Goal: Information Seeking & Learning: Learn about a topic

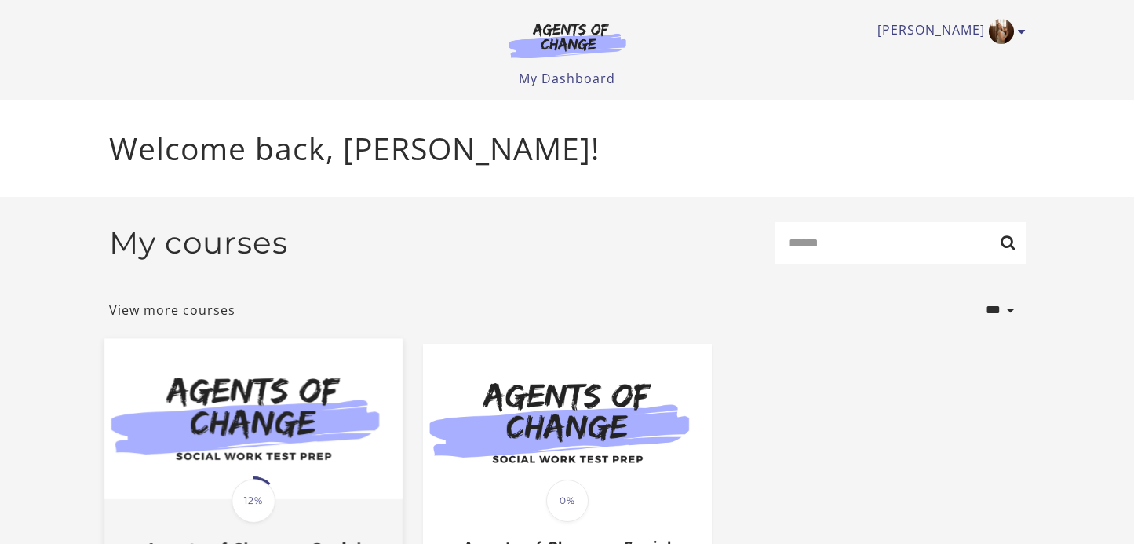
click at [234, 416] on img at bounding box center [253, 418] width 298 height 161
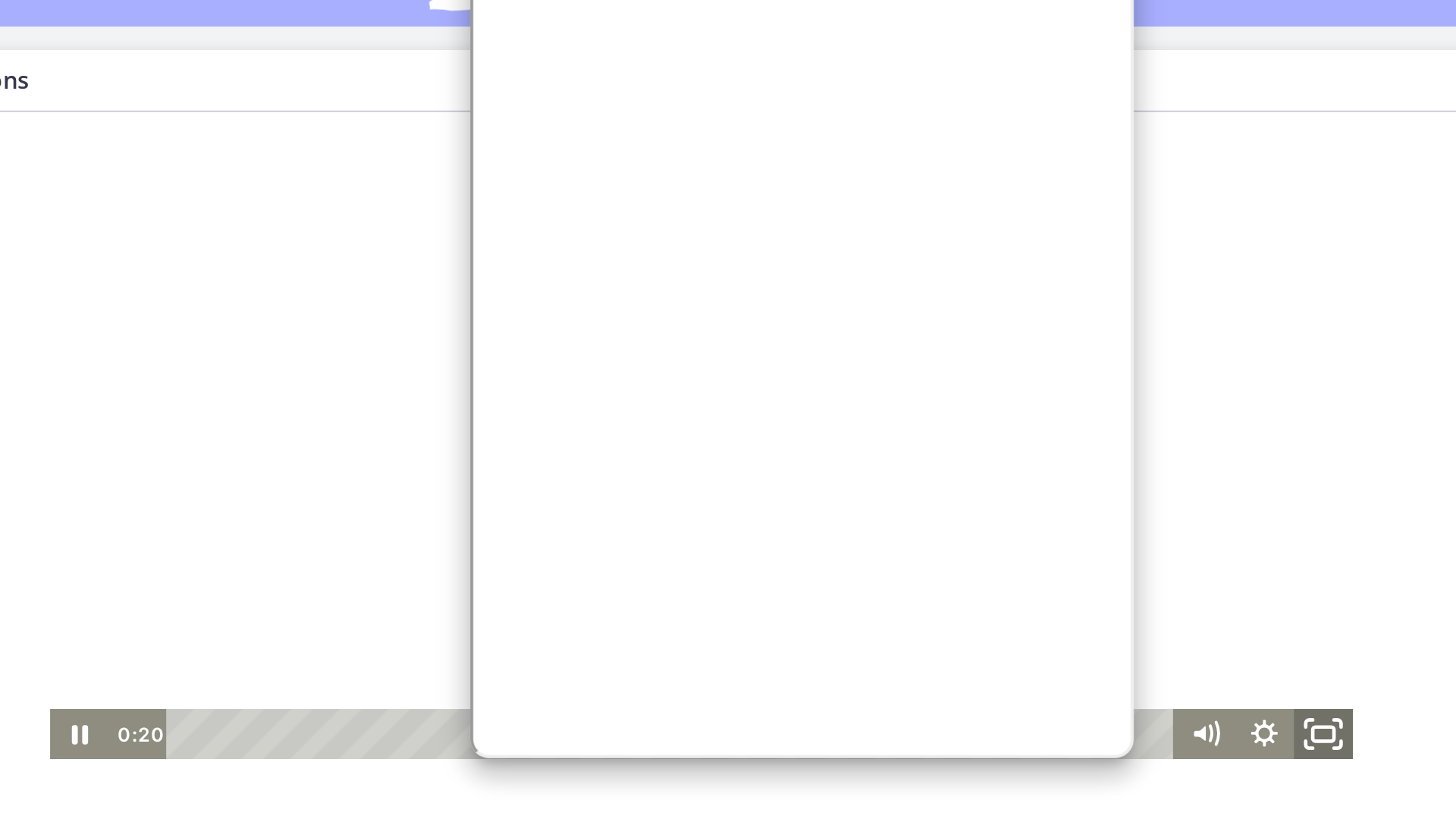
click at [485, 432] on icon "Fullscreen" at bounding box center [484, 432] width 37 height 31
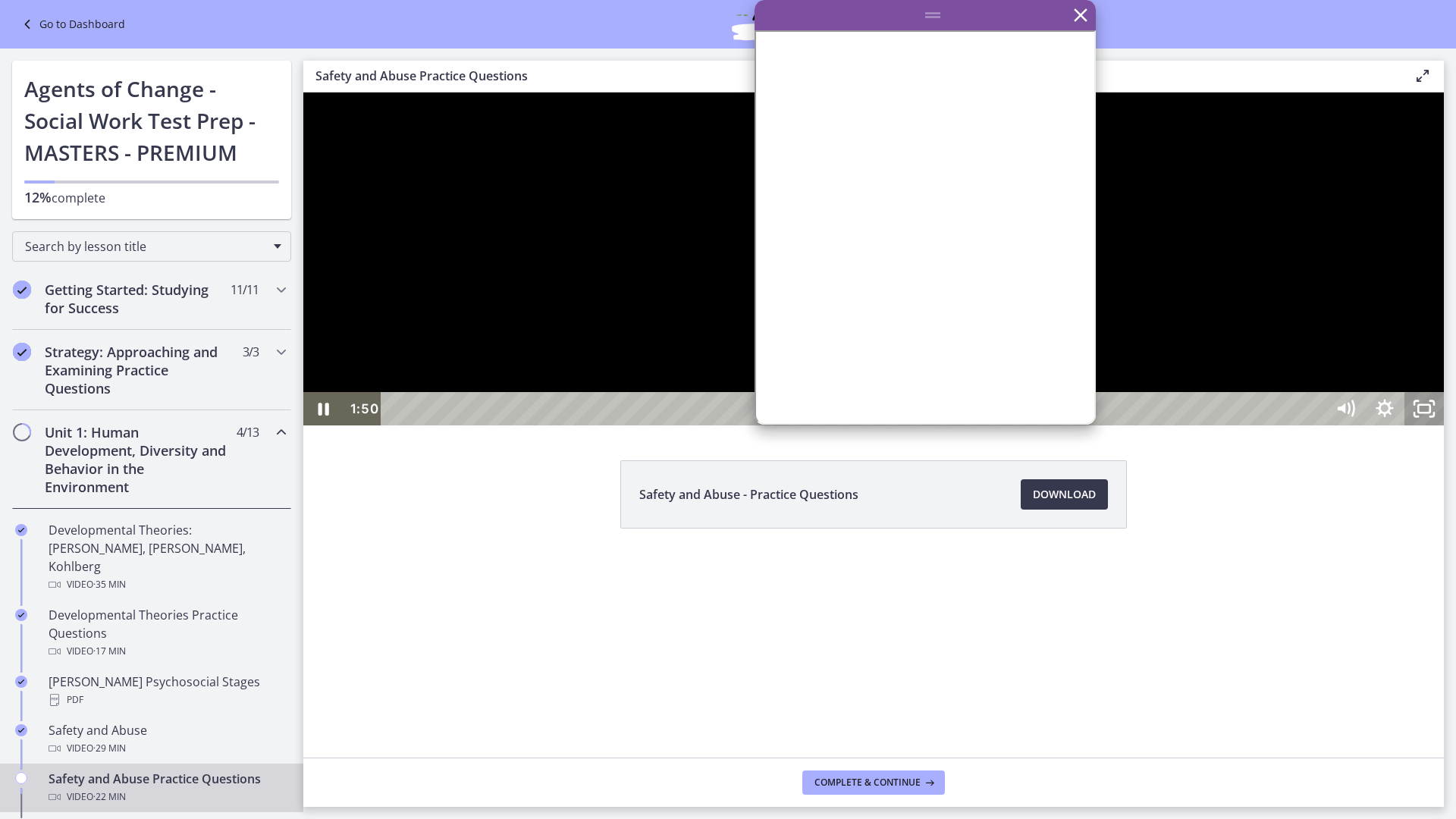
click at [1095, 425] on icon "Unfullscreen" at bounding box center [1424, 409] width 40 height 34
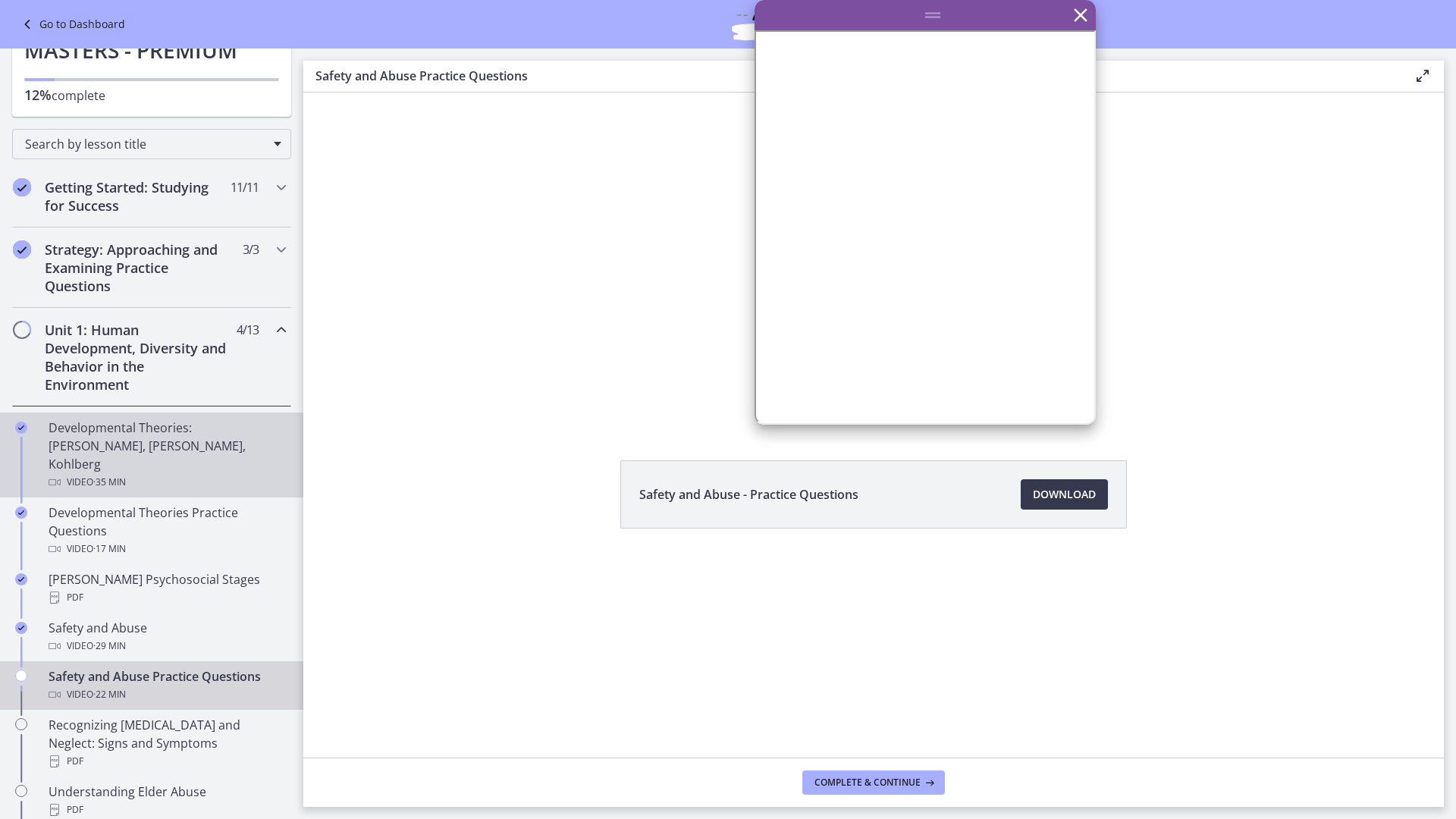
scroll to position [104, 0]
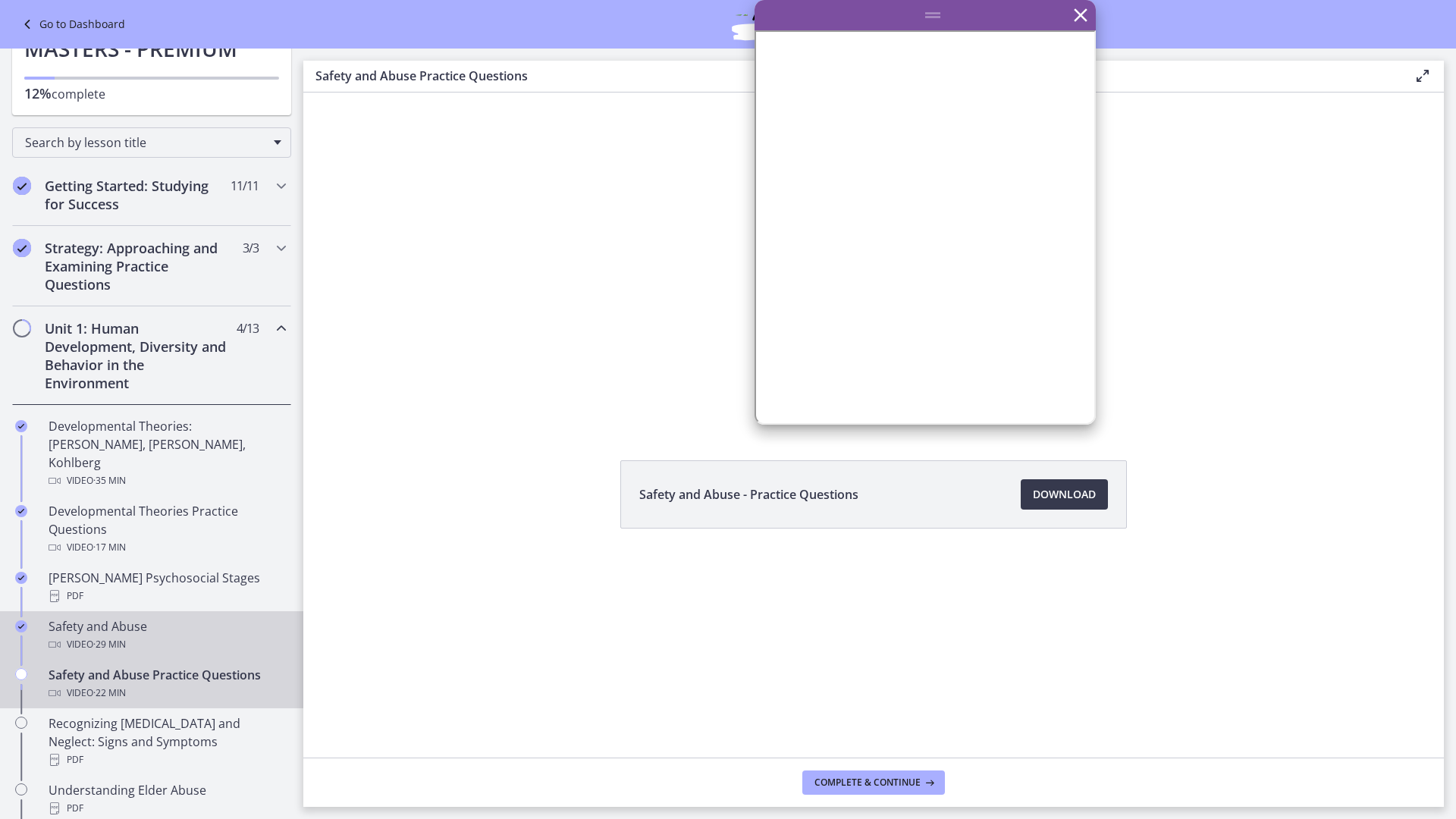
click at [195, 524] on div "Safety and Abuse Video · 29 min" at bounding box center [166, 635] width 237 height 37
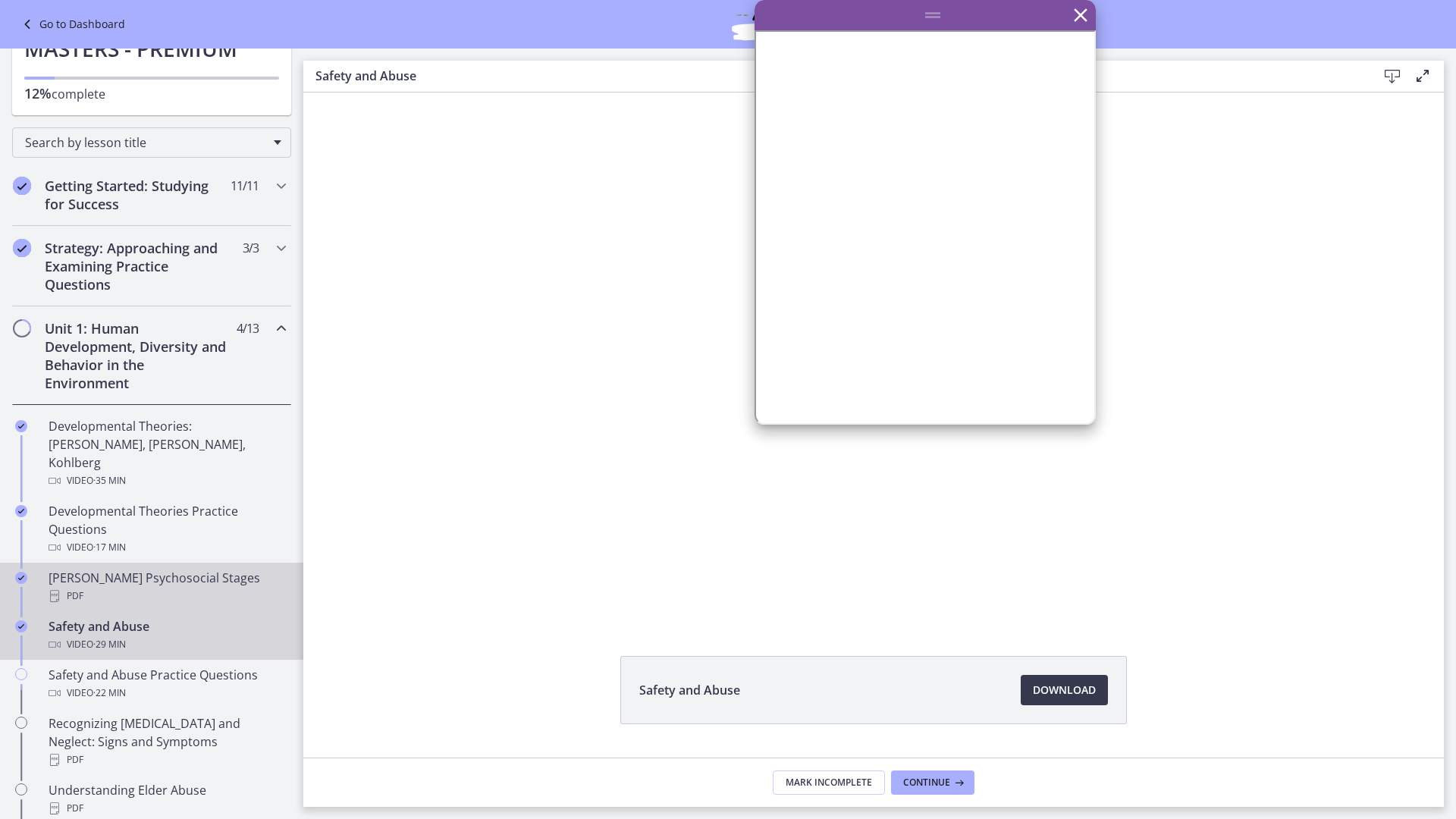
click at [233, 524] on div "PDF" at bounding box center [166, 596] width 237 height 18
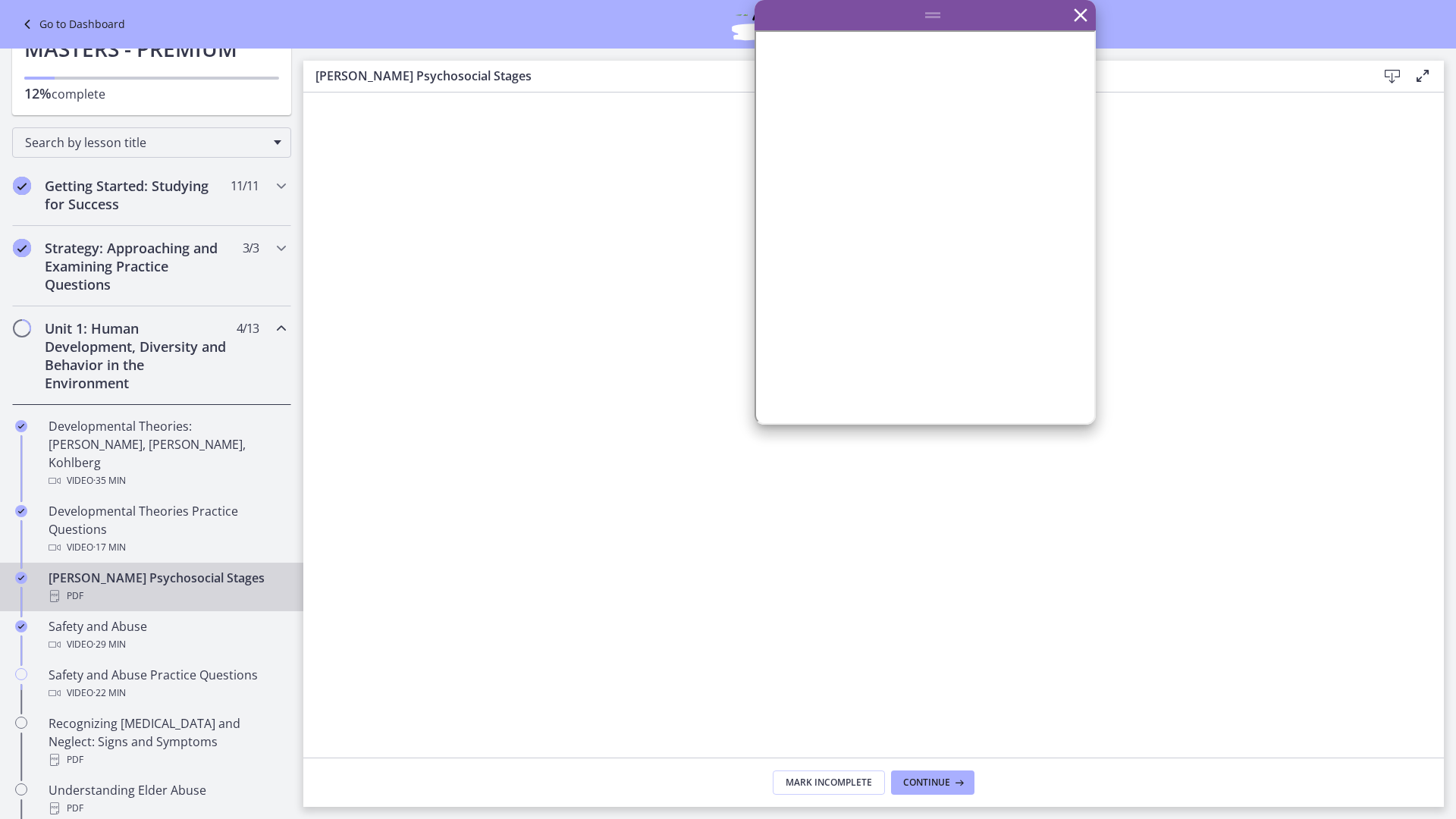
click at [201, 524] on div "[PERSON_NAME] Psychosocial Stages PDF" at bounding box center [166, 587] width 237 height 37
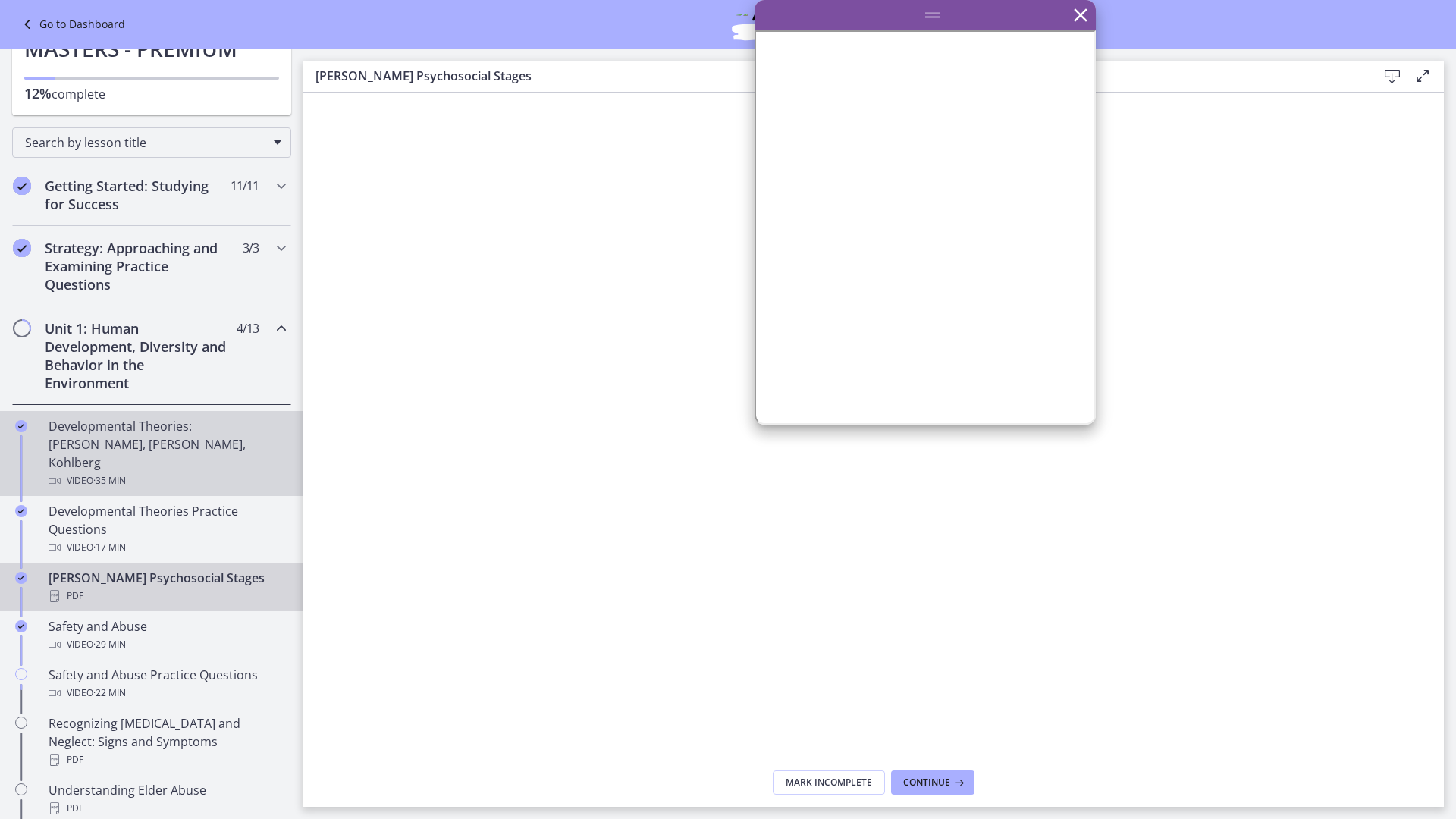
click at [167, 439] on div "Developmental Theories: [PERSON_NAME], [PERSON_NAME], Kohlberg Video · 35 min" at bounding box center [166, 453] width 237 height 72
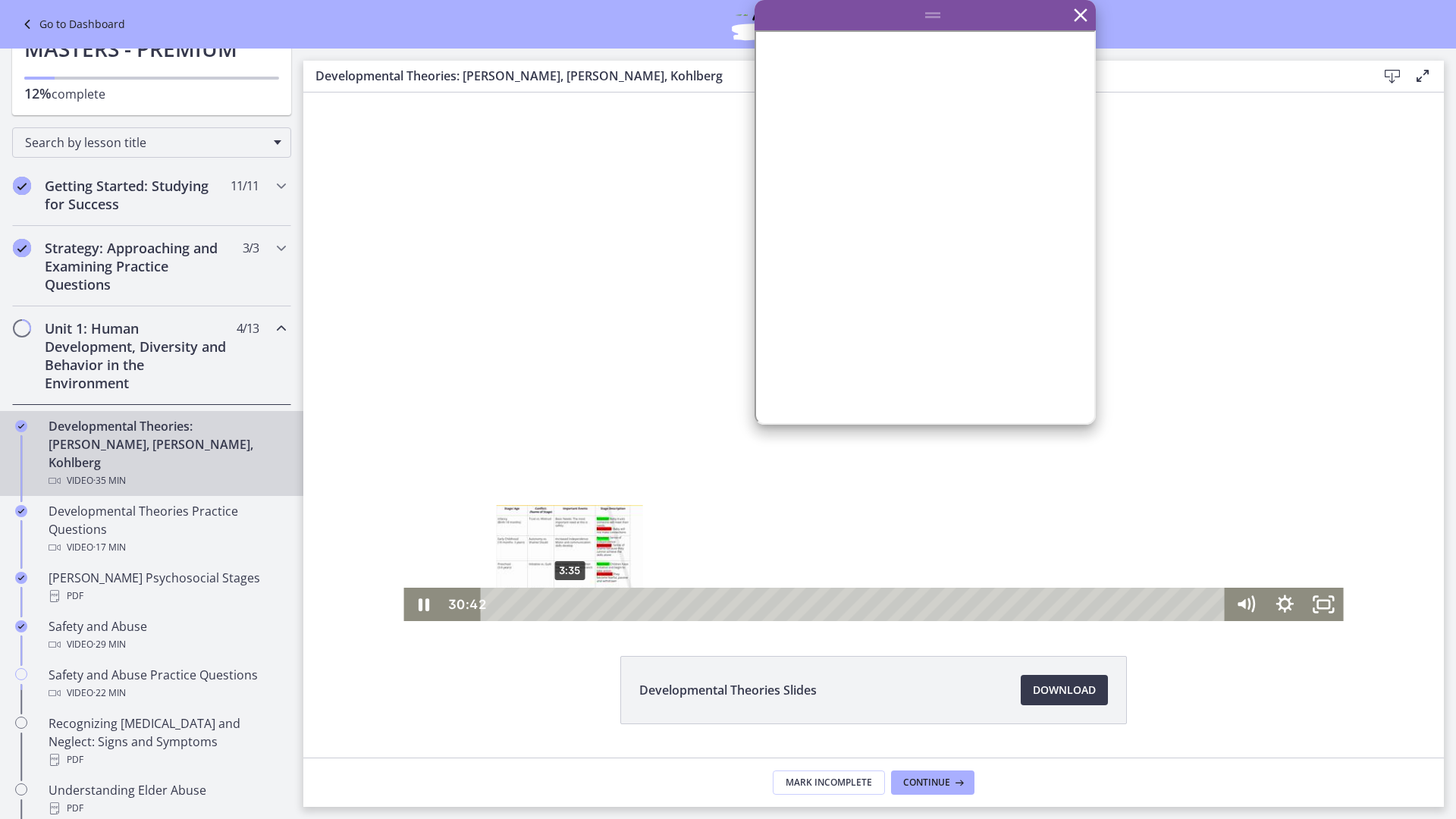
click at [569, 524] on div "3:35" at bounding box center [856, 604] width 721 height 34
click at [590, 381] on div at bounding box center [873, 356] width 940 height 528
click at [420, 524] on icon "Play Video" at bounding box center [425, 604] width 13 height 16
click at [1095, 524] on icon "Show settings menu" at bounding box center [1284, 604] width 17 height 17
click at [583, 524] on div "4:13" at bounding box center [856, 604] width 721 height 34
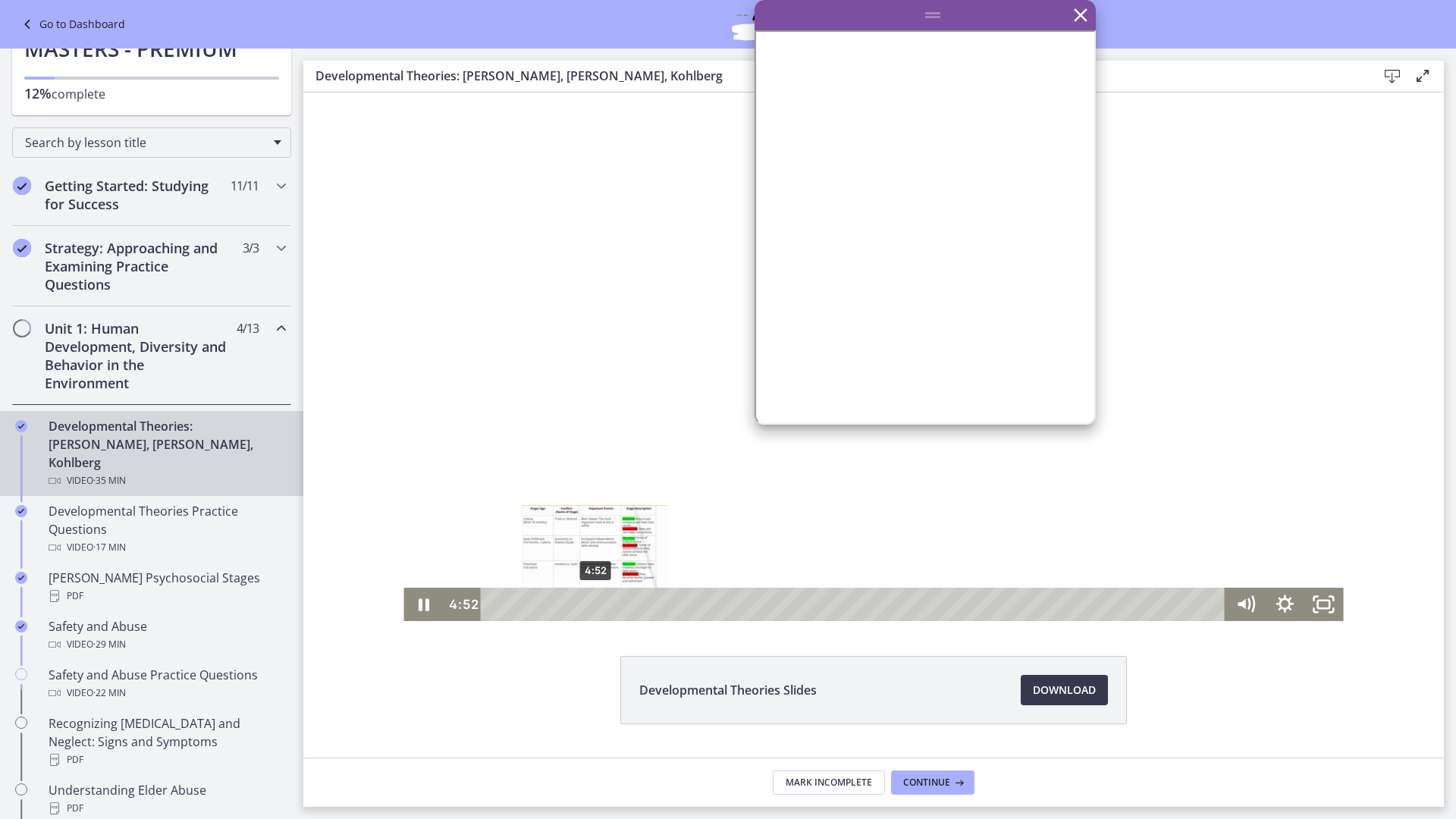
click at [596, 524] on div "4:52" at bounding box center [856, 604] width 721 height 34
click at [613, 524] on div "5:01" at bounding box center [856, 604] width 721 height 34
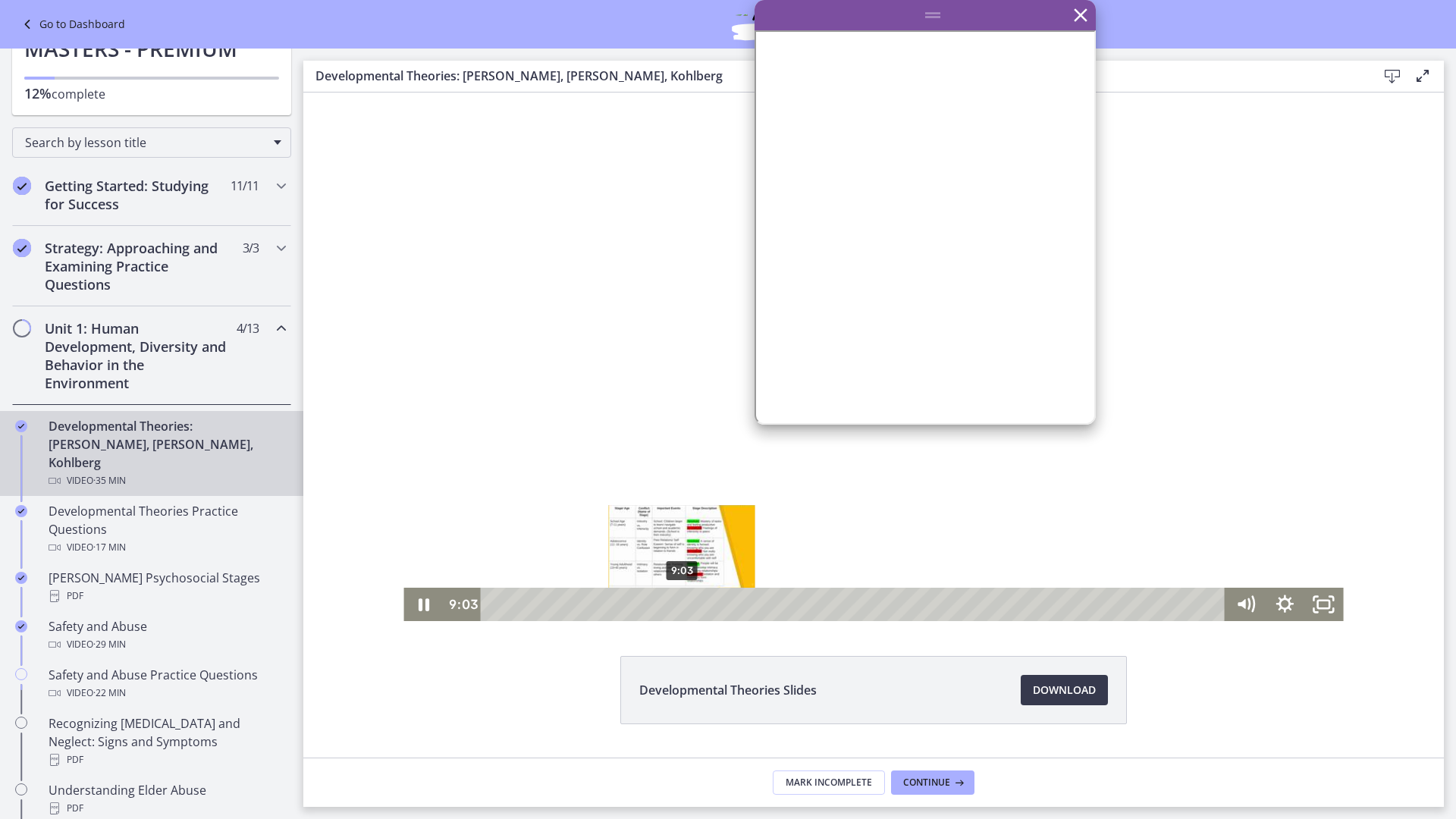
click at [682, 524] on div "9:03" at bounding box center [856, 604] width 721 height 34
click at [665, 524] on div "8:10" at bounding box center [856, 604] width 721 height 34
click at [680, 524] on div "8:56" at bounding box center [856, 604] width 721 height 34
click at [669, 524] on div "8:23" at bounding box center [856, 604] width 721 height 34
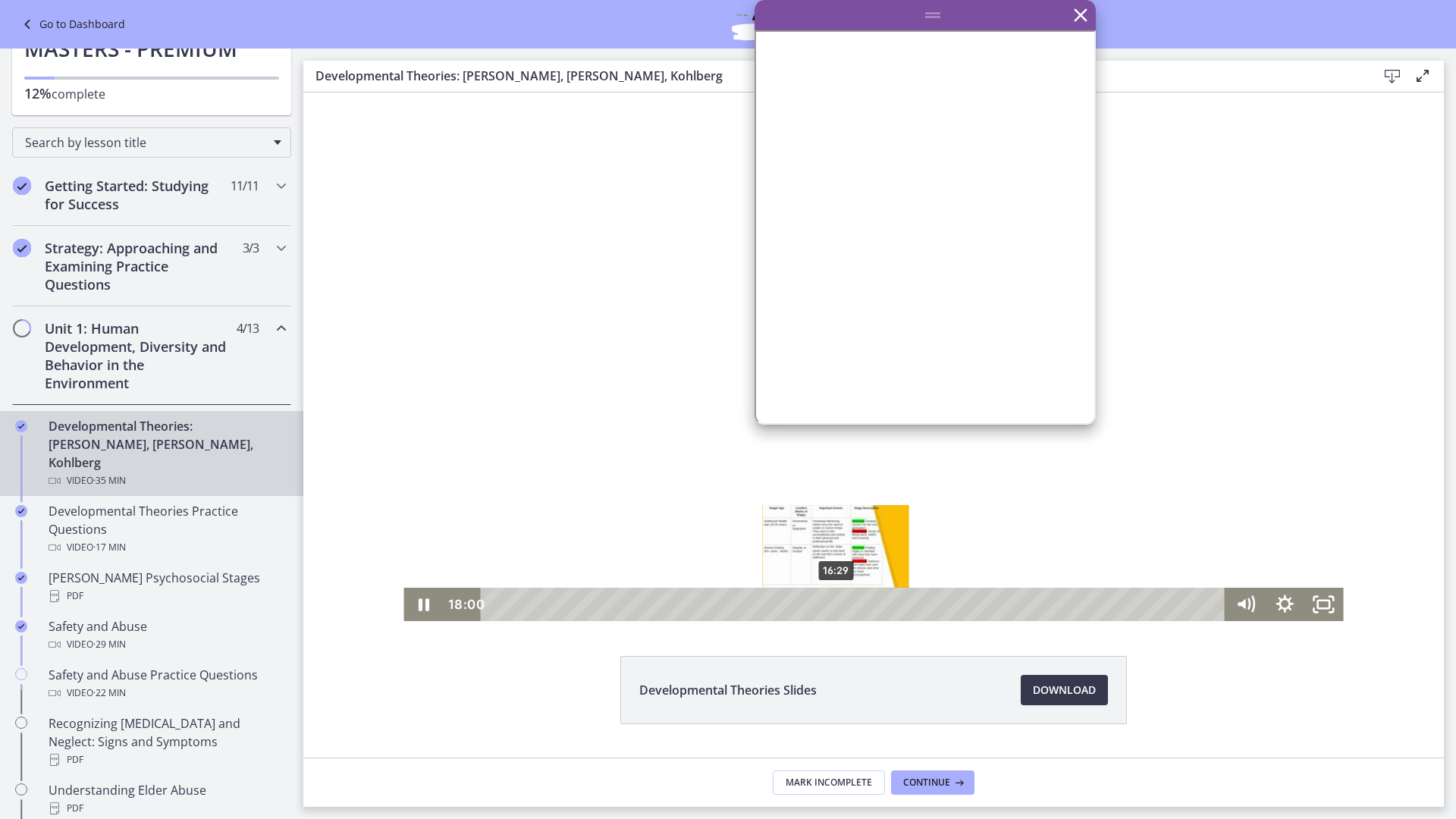
click at [837, 524] on div "16:29" at bounding box center [856, 604] width 721 height 34
click at [820, 524] on div "15:42" at bounding box center [856, 604] width 721 height 34
click at [792, 524] on div "14:32" at bounding box center [856, 604] width 721 height 34
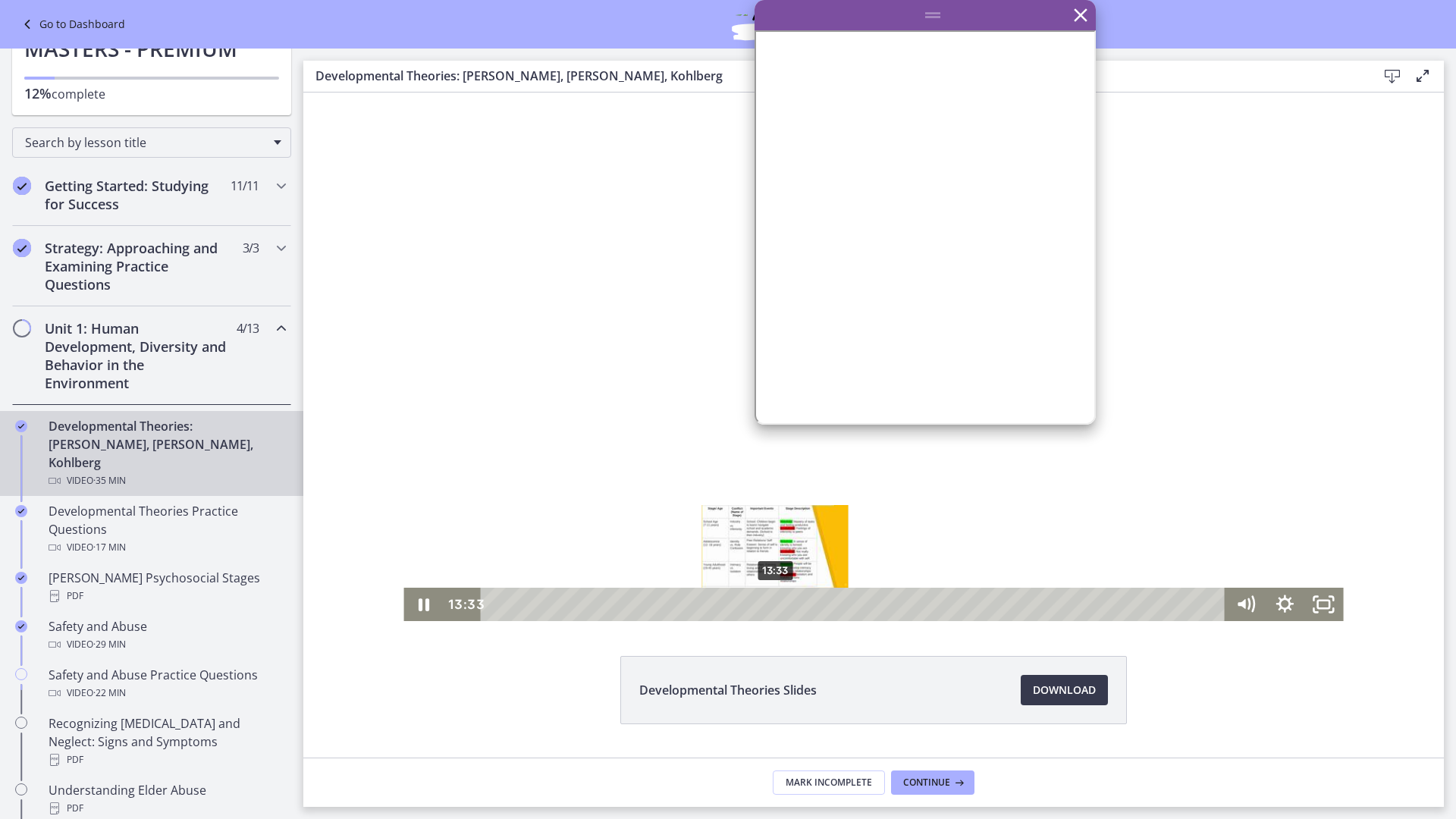
click at [776, 524] on div "13:33" at bounding box center [856, 604] width 721 height 34
click at [762, 524] on div "12:53" at bounding box center [856, 604] width 721 height 34
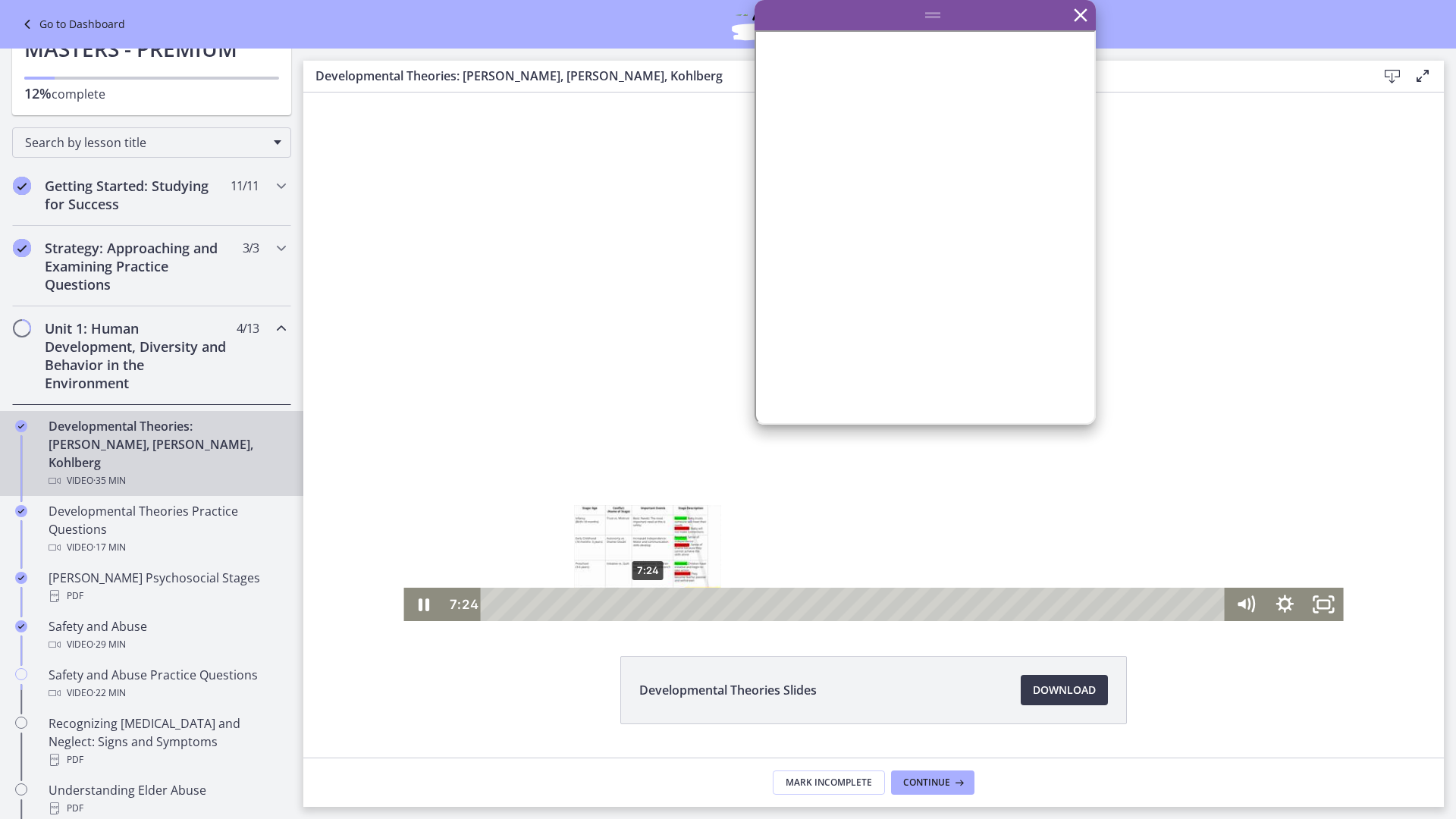
click at [648, 524] on div "7:24" at bounding box center [856, 604] width 721 height 34
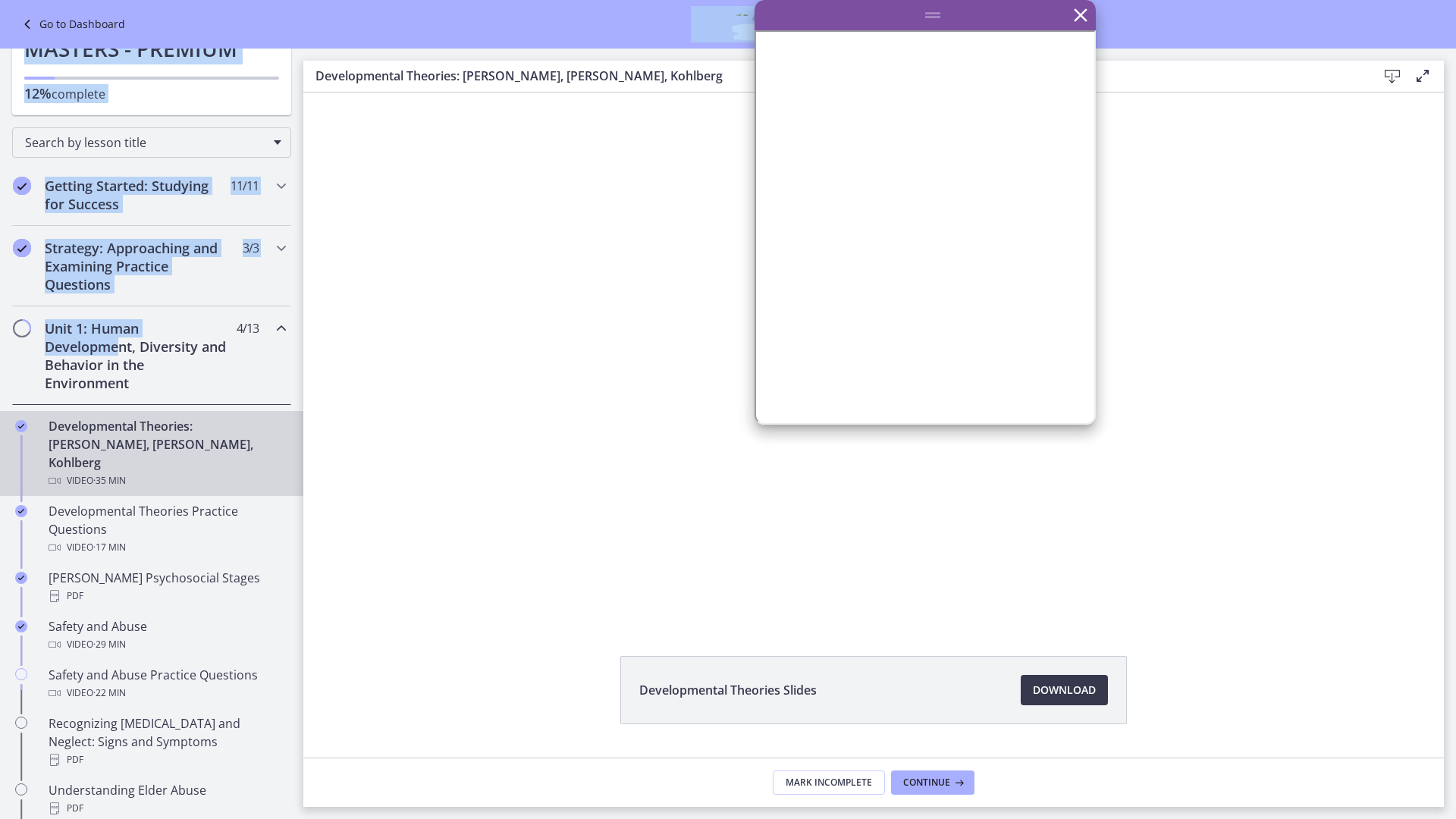
drag, startPoint x: 933, startPoint y: 25, endPoint x: 117, endPoint y: 340, distance: 874.7
click at [117, 340] on div "Skip to main content Go to Dashboard Go to Dashboard Go to Dashboard Agents of …" at bounding box center [728, 410] width 1456 height 819
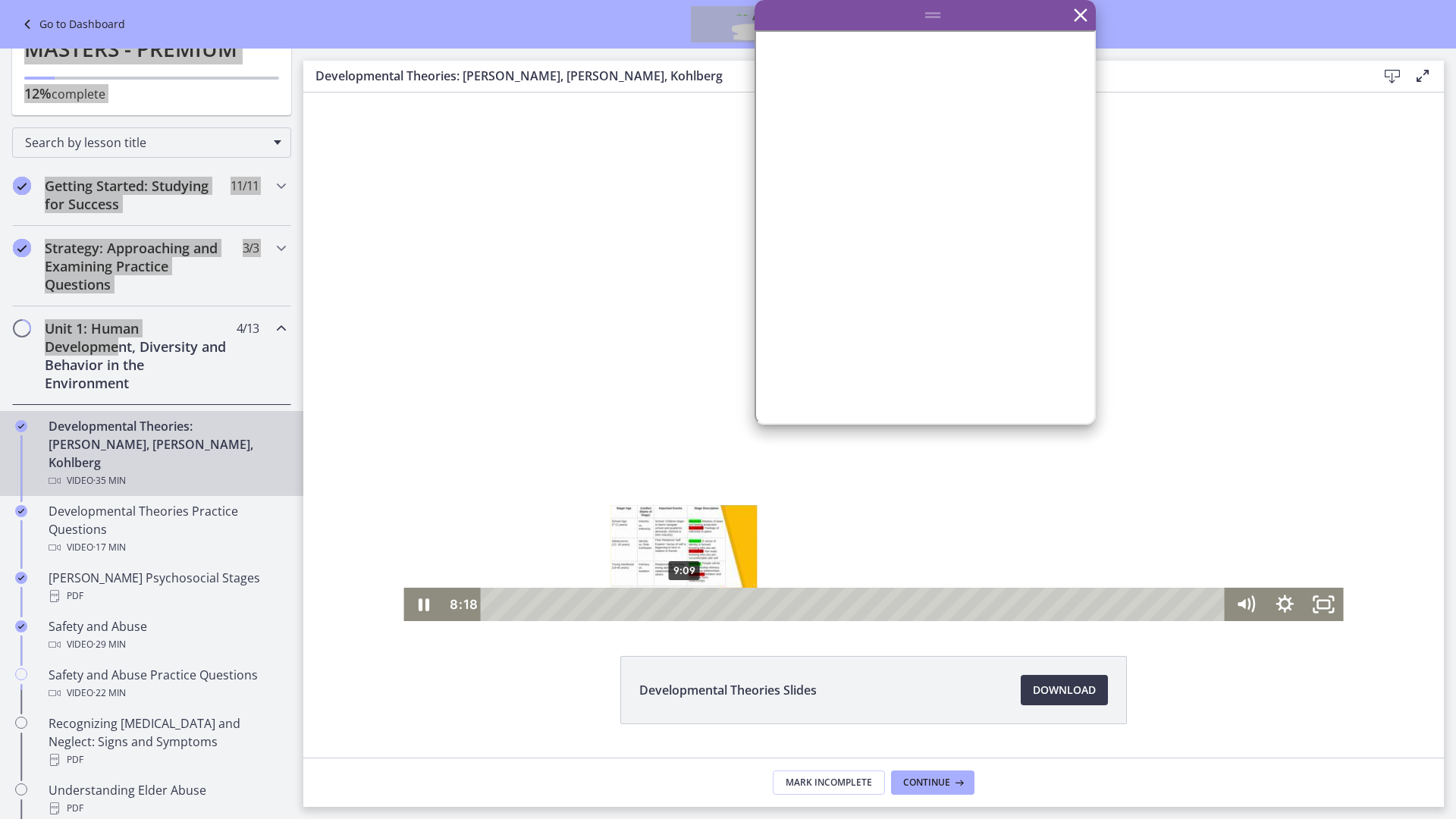
click at [685, 524] on div "9:09" at bounding box center [856, 604] width 721 height 34
click at [699, 524] on div "9:49" at bounding box center [856, 604] width 721 height 34
click at [678, 524] on div "8:50" at bounding box center [856, 604] width 721 height 34
click at [660, 524] on div "8:50" at bounding box center [856, 604] width 721 height 34
click at [684, 524] on div "8:58" at bounding box center [856, 604] width 721 height 34
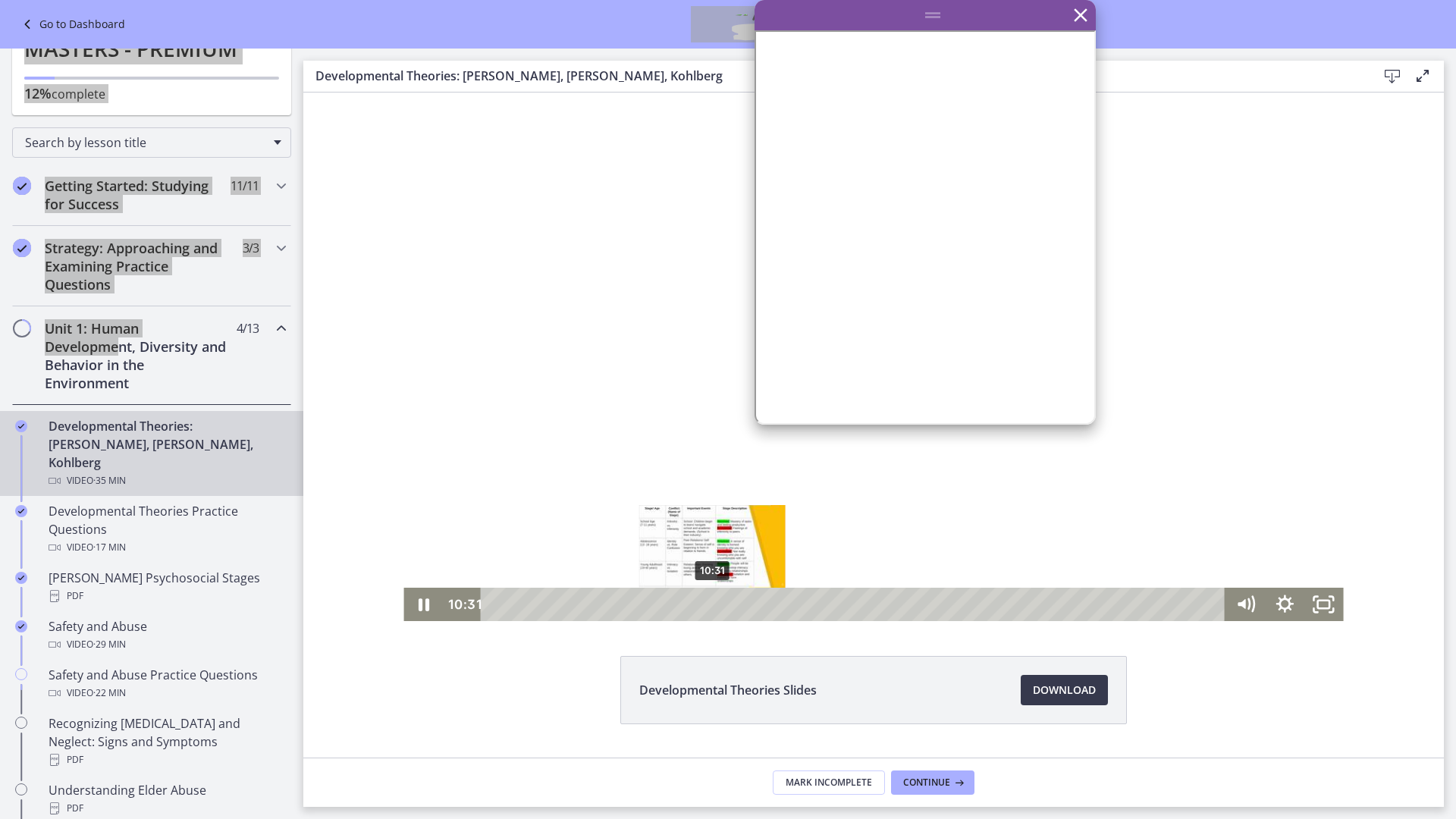
click at [713, 524] on div "10:31" at bounding box center [856, 604] width 721 height 34
click at [731, 524] on div "11:12" at bounding box center [856, 604] width 721 height 34
click at [750, 524] on div "12:18" at bounding box center [856, 604] width 721 height 34
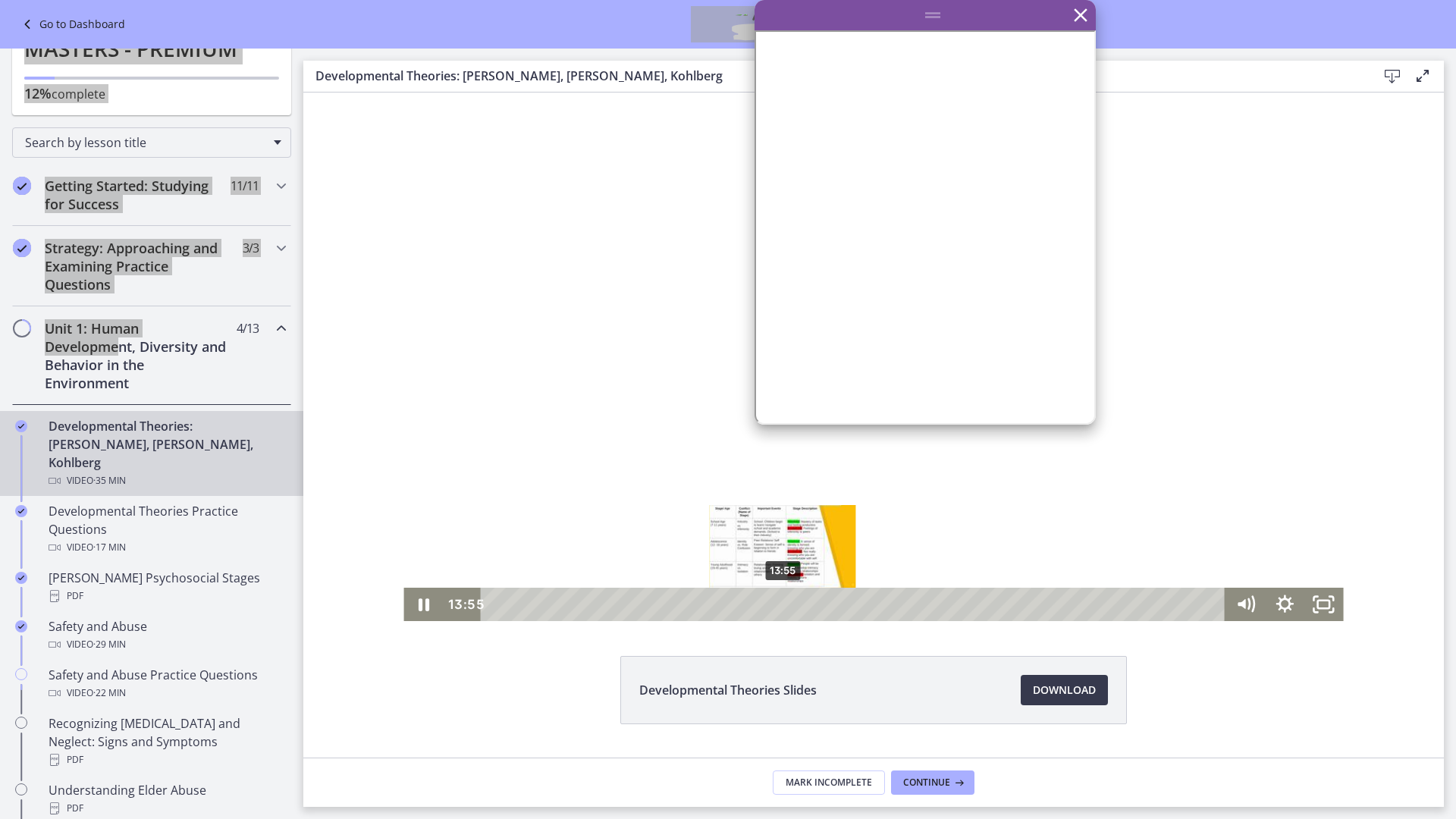
click at [784, 524] on div "13:55" at bounding box center [856, 604] width 721 height 34
click at [823, 524] on div "15:03" at bounding box center [856, 604] width 721 height 34
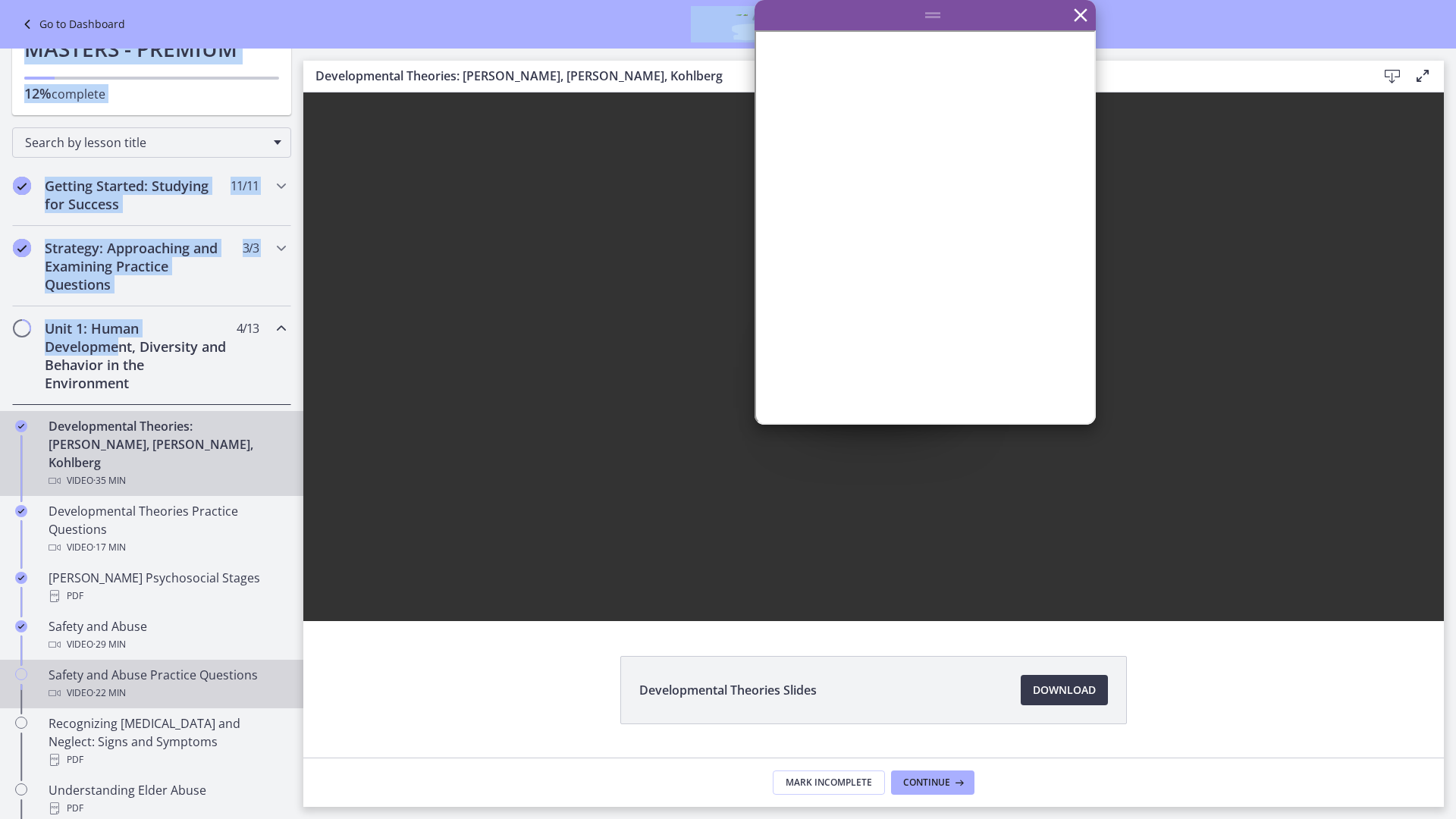
click at [118, 524] on link "Safety and Abuse Practice Questions Video · 22 min" at bounding box center [152, 684] width 303 height 48
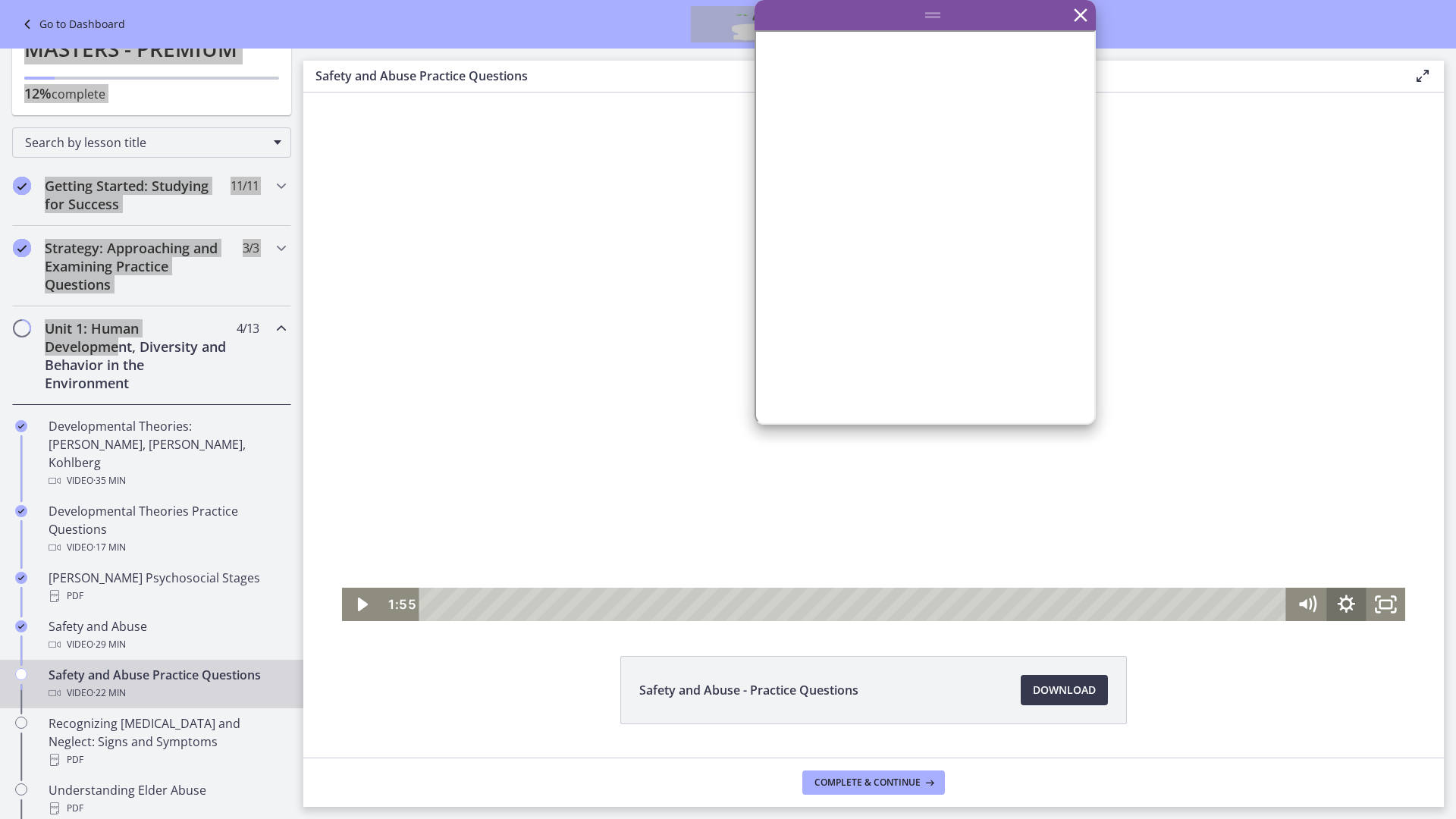
click at [1095, 524] on icon "Show settings menu" at bounding box center [1347, 604] width 17 height 17
click at [1095, 524] on icon "Hide settings menu" at bounding box center [1346, 604] width 21 height 21
drag, startPoint x: 1388, startPoint y: 609, endPoint x: 1692, endPoint y: 701, distance: 317.6
click at [1095, 524] on icon "Fullscreen" at bounding box center [1385, 604] width 40 height 34
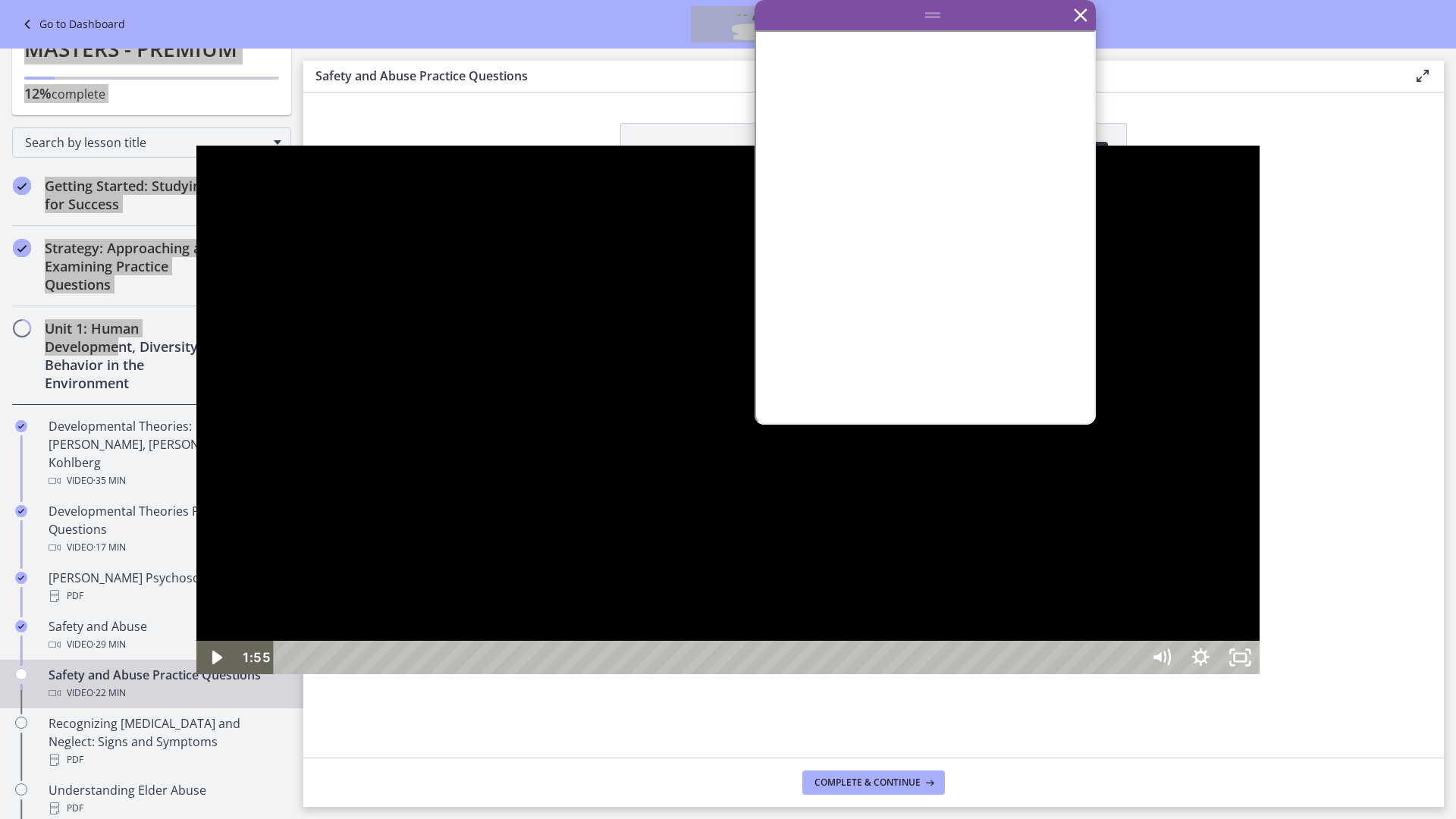
drag, startPoint x: 530, startPoint y: 361, endPoint x: 584, endPoint y: 361, distance: 54.0
click at [584, 361] on div at bounding box center [728, 410] width 1064 height 528
click at [601, 371] on div at bounding box center [728, 410] width 1064 height 528
click at [1095, 524] on icon "Unfullscreen" at bounding box center [1240, 657] width 47 height 41
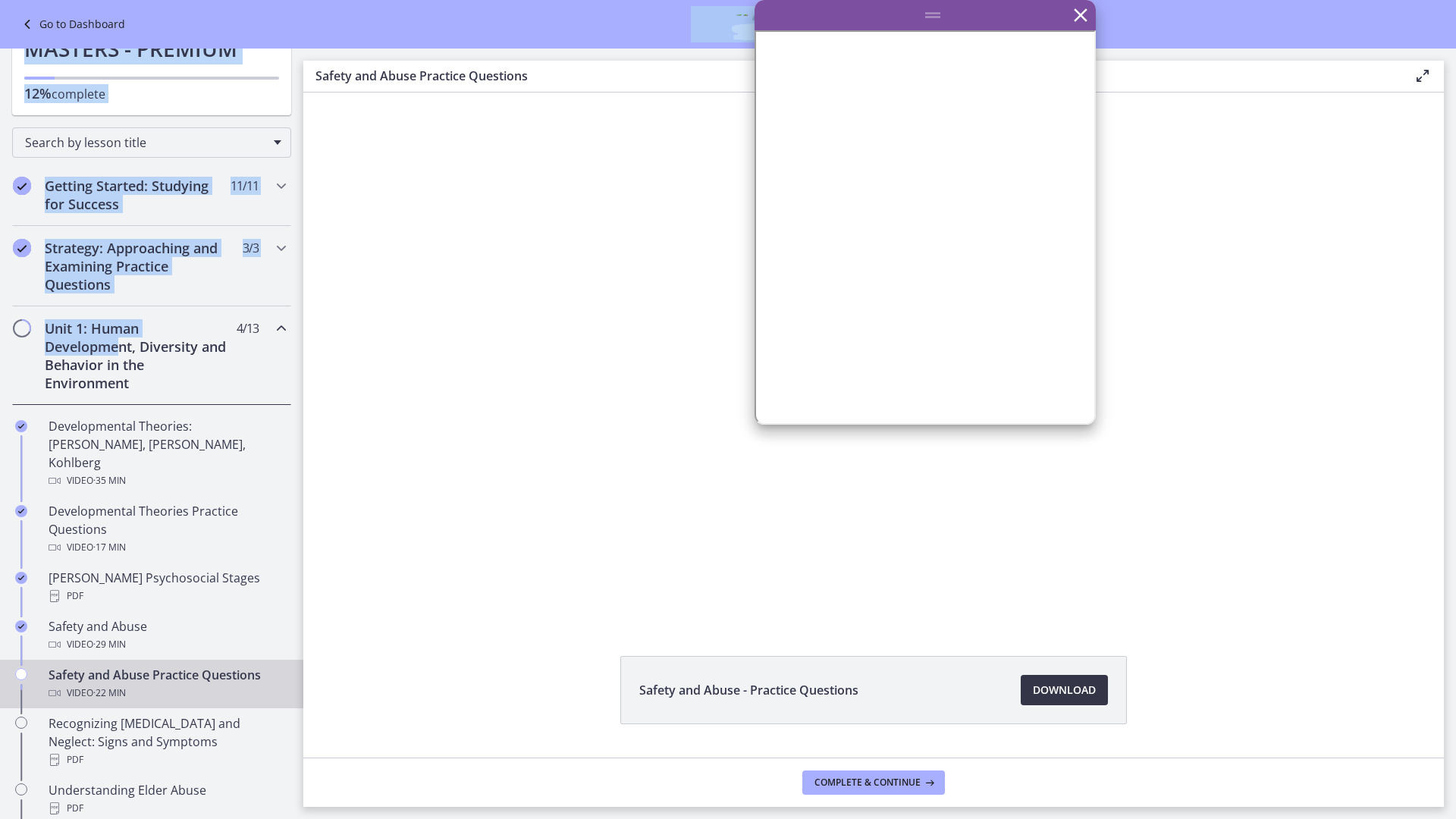
click at [1067, 524] on span "Download Opens in a new window" at bounding box center [1064, 690] width 63 height 18
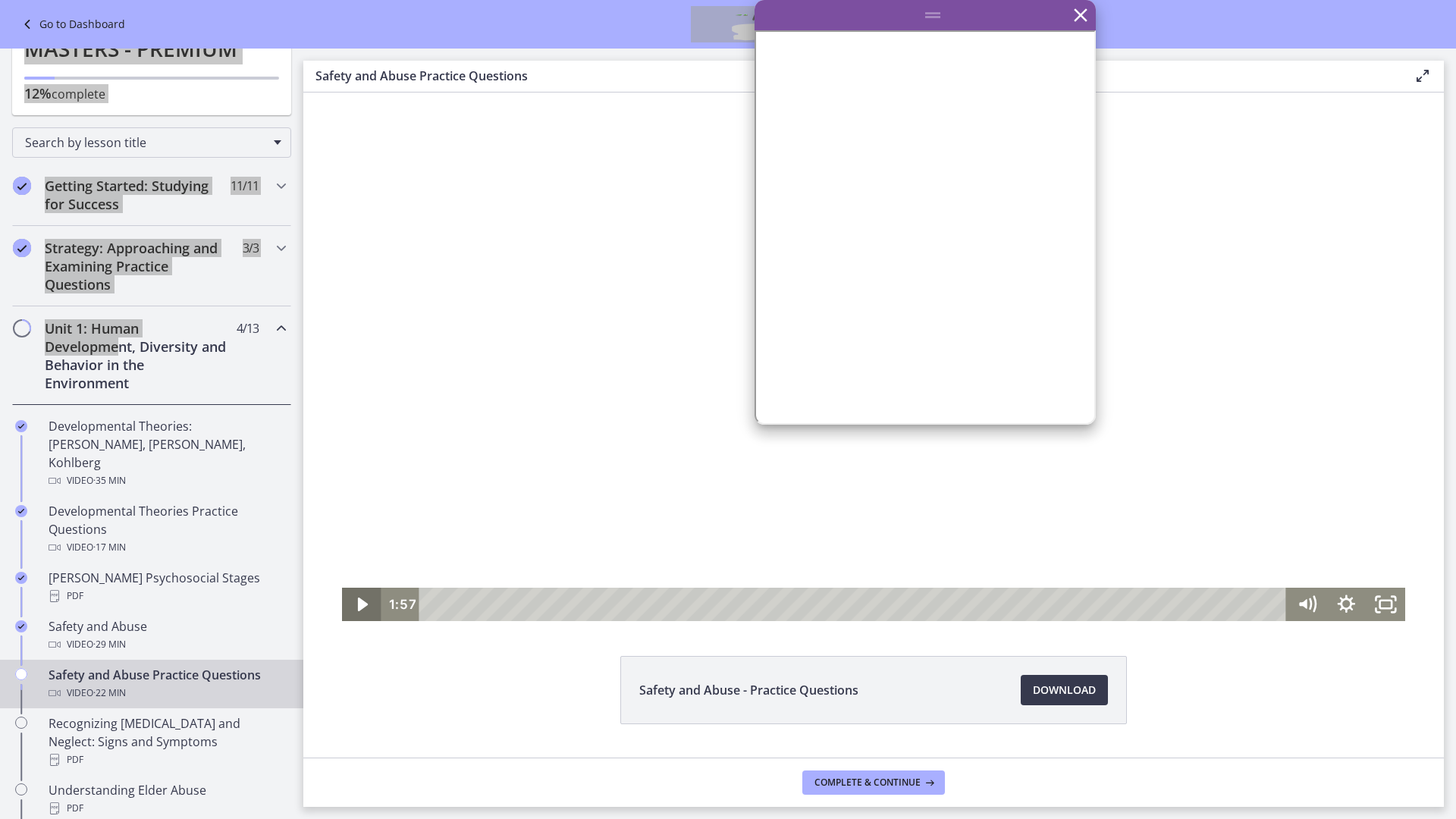
click at [361, 524] on icon "Play Video" at bounding box center [362, 605] width 10 height 14
click at [1095, 524] on icon "Fullscreen" at bounding box center [1385, 604] width 40 height 34
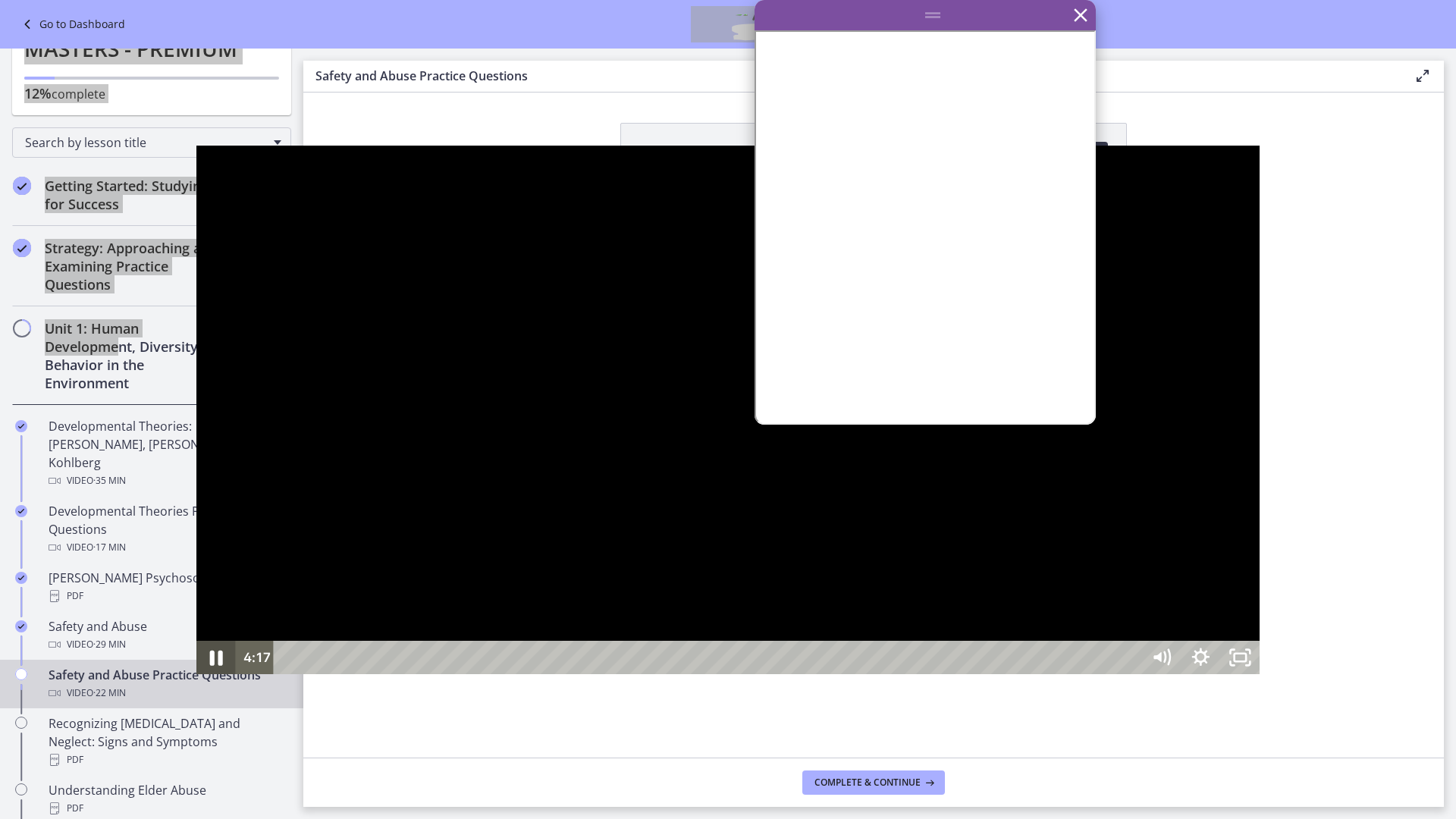
click at [192, 524] on icon "Pause" at bounding box center [215, 657] width 47 height 41
click at [194, 524] on icon "Play Video" at bounding box center [217, 657] width 47 height 41
click at [1095, 524] on icon "Show settings menu" at bounding box center [1201, 657] width 21 height 21
click at [1095, 524] on icon "Hide settings menu" at bounding box center [1201, 656] width 17 height 17
click at [196, 453] on div at bounding box center [728, 410] width 1064 height 528
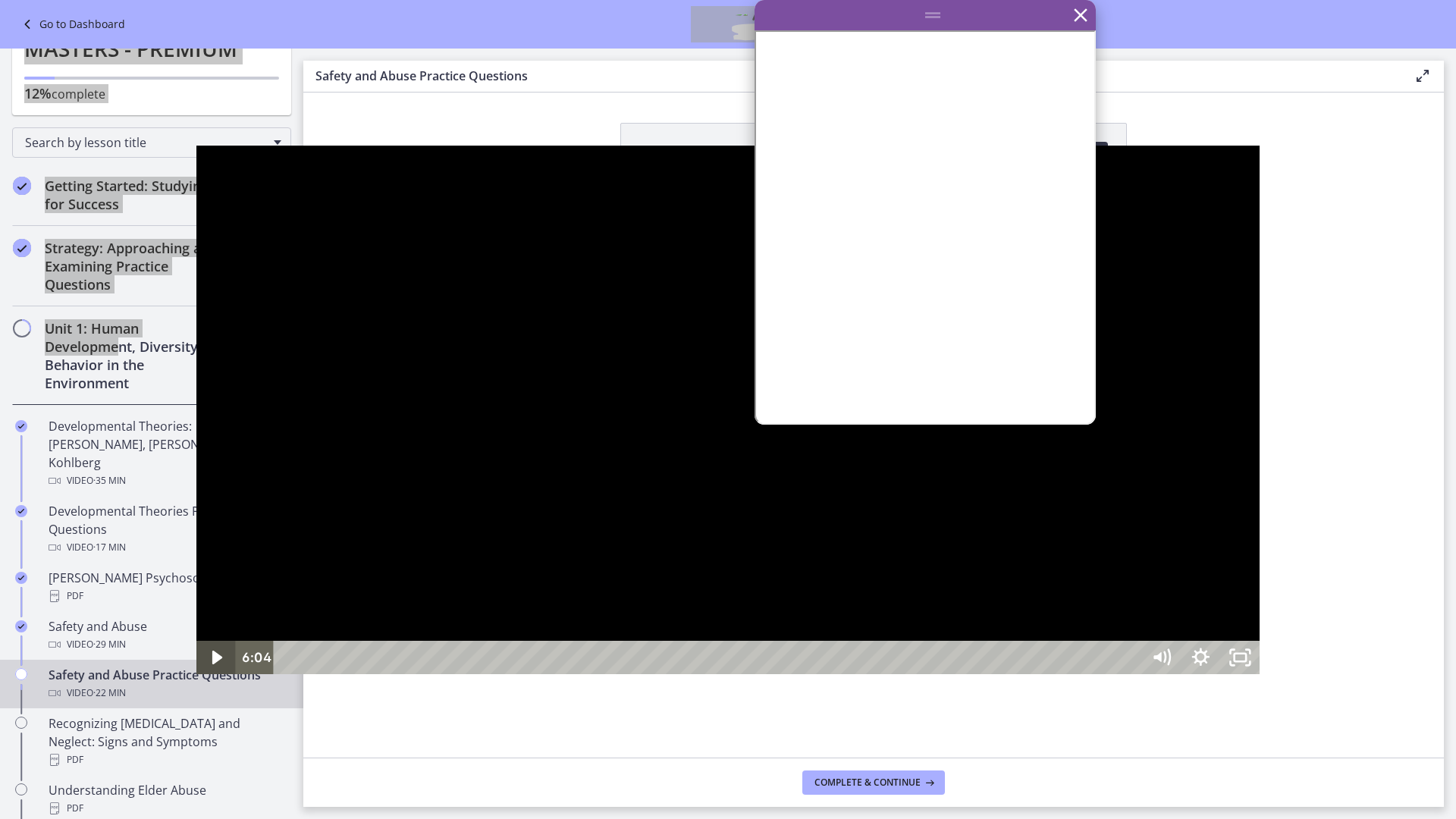
click at [213, 524] on icon "Play Video" at bounding box center [217, 657] width 10 height 14
click at [192, 524] on icon "Pause" at bounding box center [215, 657] width 47 height 41
click at [194, 524] on icon "Play Video" at bounding box center [217, 657] width 47 height 41
click at [364, 313] on div at bounding box center [728, 410] width 1064 height 528
click at [194, 524] on icon "Play Video" at bounding box center [217, 657] width 47 height 41
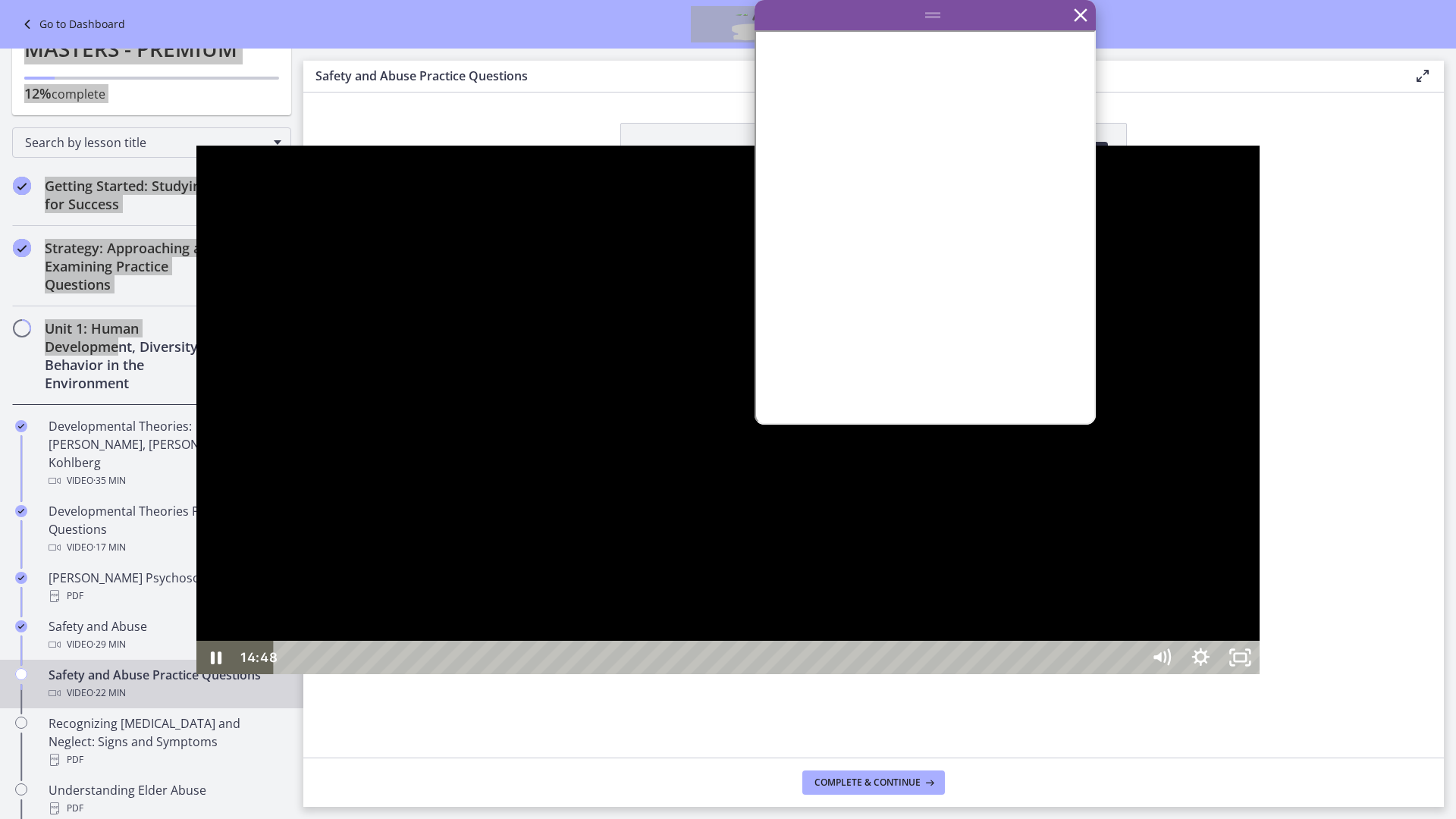
click at [425, 394] on div at bounding box center [728, 410] width 1064 height 528
click at [212, 524] on icon "Play Video" at bounding box center [217, 657] width 13 height 16
click at [1095, 524] on icon "Show settings menu" at bounding box center [1200, 656] width 40 height 34
click at [1095, 498] on div at bounding box center [728, 410] width 1064 height 528
click at [1063, 500] on div at bounding box center [728, 410] width 1064 height 528
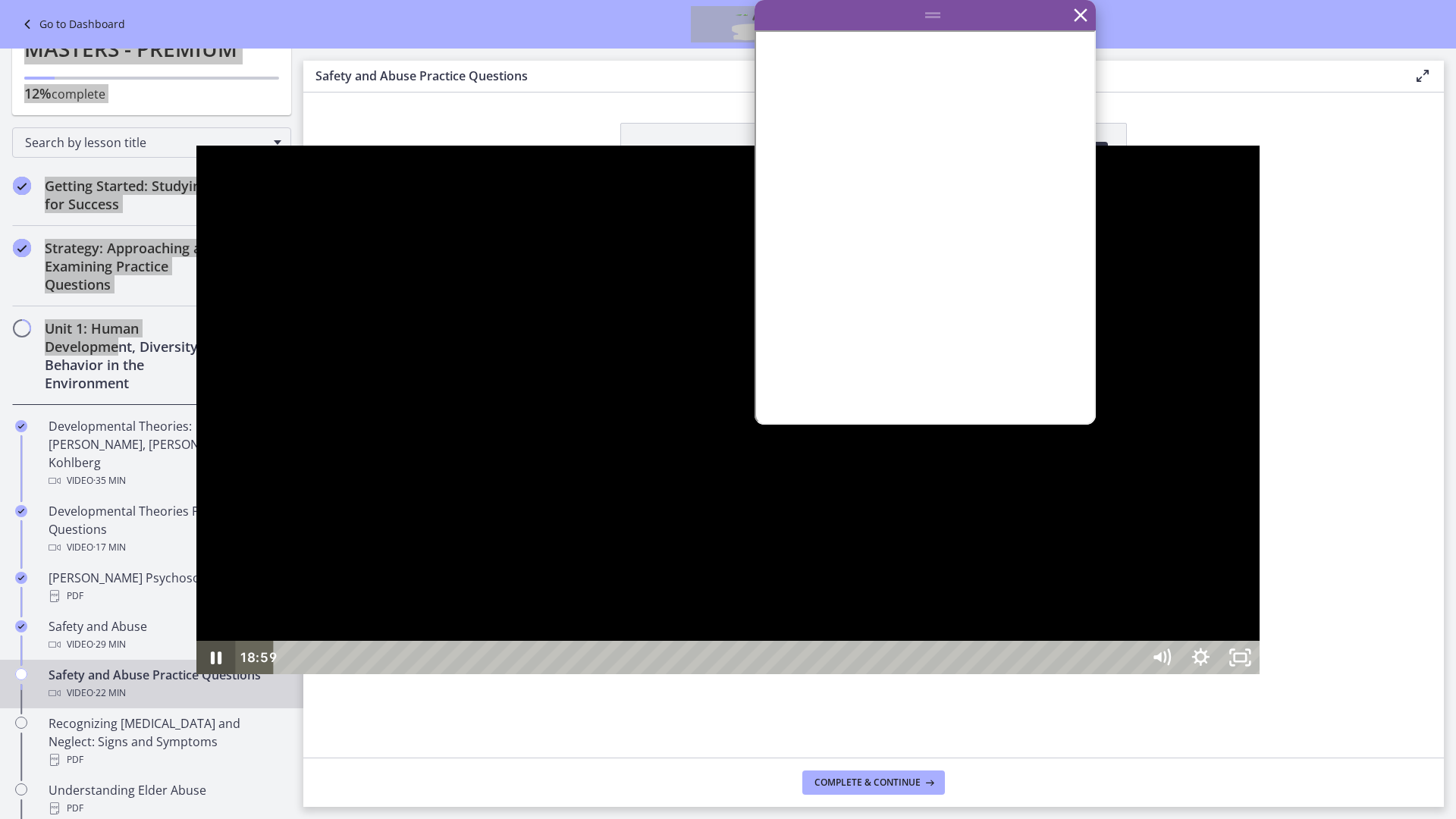
click at [196, 524] on icon "Pause" at bounding box center [215, 656] width 40 height 34
click at [213, 524] on icon "Play Video" at bounding box center [217, 657] width 10 height 14
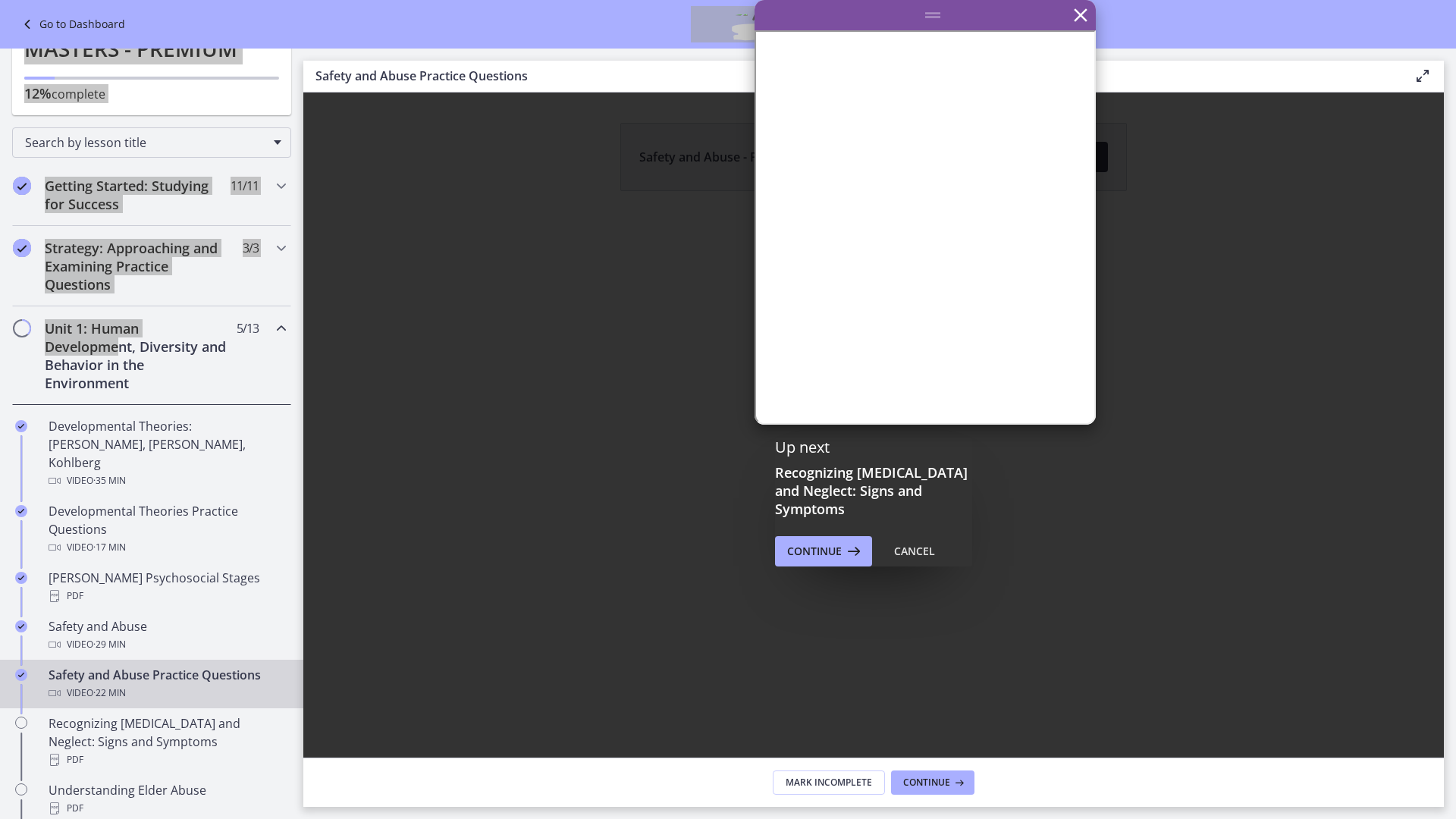
scroll to position [0, 0]
